Goal: Find specific page/section: Find specific page/section

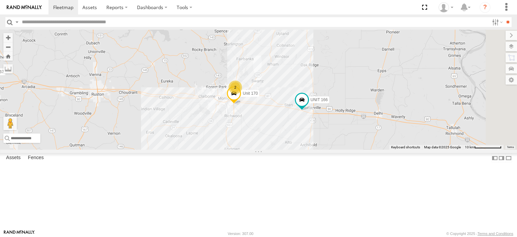
drag, startPoint x: 352, startPoint y: 155, endPoint x: 234, endPoint y: 163, distance: 118.4
click at [234, 150] on div "UNIT 166 2 Unit 170 Unit 167" at bounding box center [258, 90] width 517 height 120
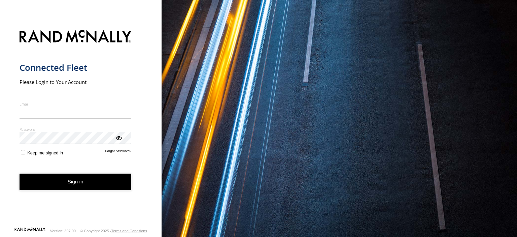
type input "**********"
click at [103, 187] on button "Sign in" at bounding box center [76, 181] width 112 height 17
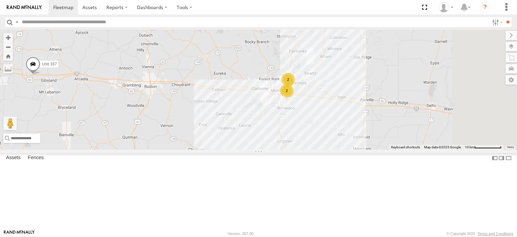
drag, startPoint x: 238, startPoint y: 140, endPoint x: 68, endPoint y: 130, distance: 169.7
click at [66, 130] on main "← Move left → Move right ↑ Move up ↓ Move down + Zoom in - Zoom out Home Jump l…" at bounding box center [258, 130] width 517 height 200
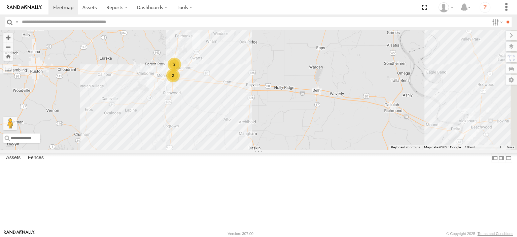
drag, startPoint x: 264, startPoint y: 118, endPoint x: 296, endPoint y: 119, distance: 31.7
click at [296, 119] on div "2 2 Unit 167" at bounding box center [258, 90] width 517 height 120
